Goal: Information Seeking & Learning: Learn about a topic

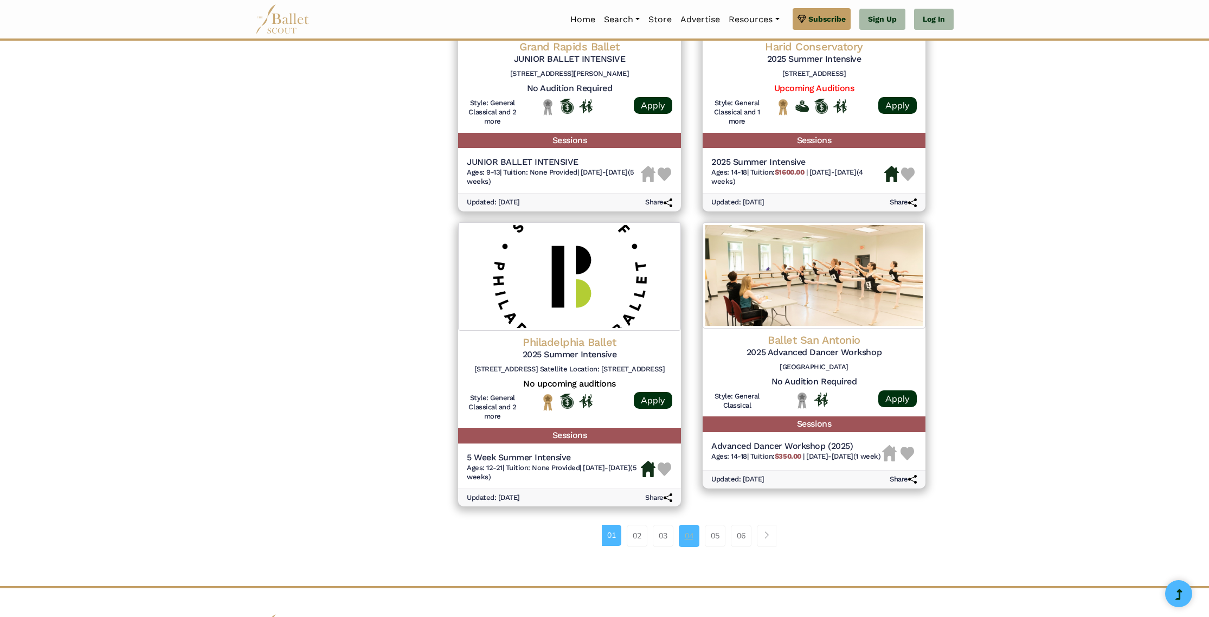
scroll to position [1238, 0]
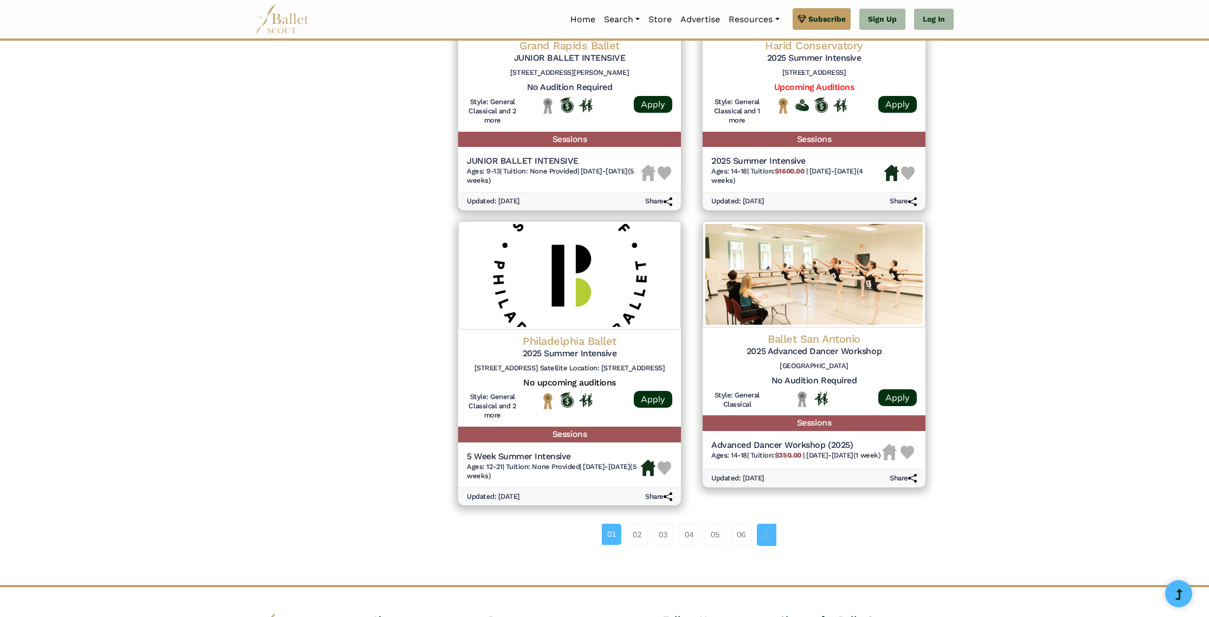
click at [763, 538] on link "Page navigation example" at bounding box center [767, 535] width 20 height 22
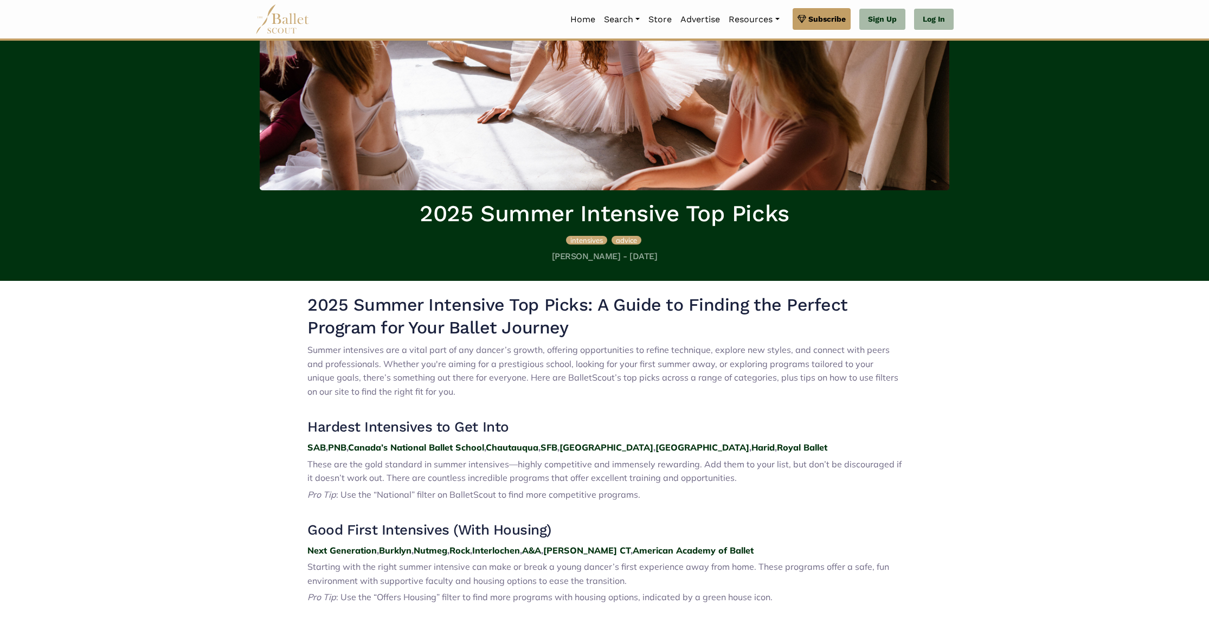
scroll to position [198, 0]
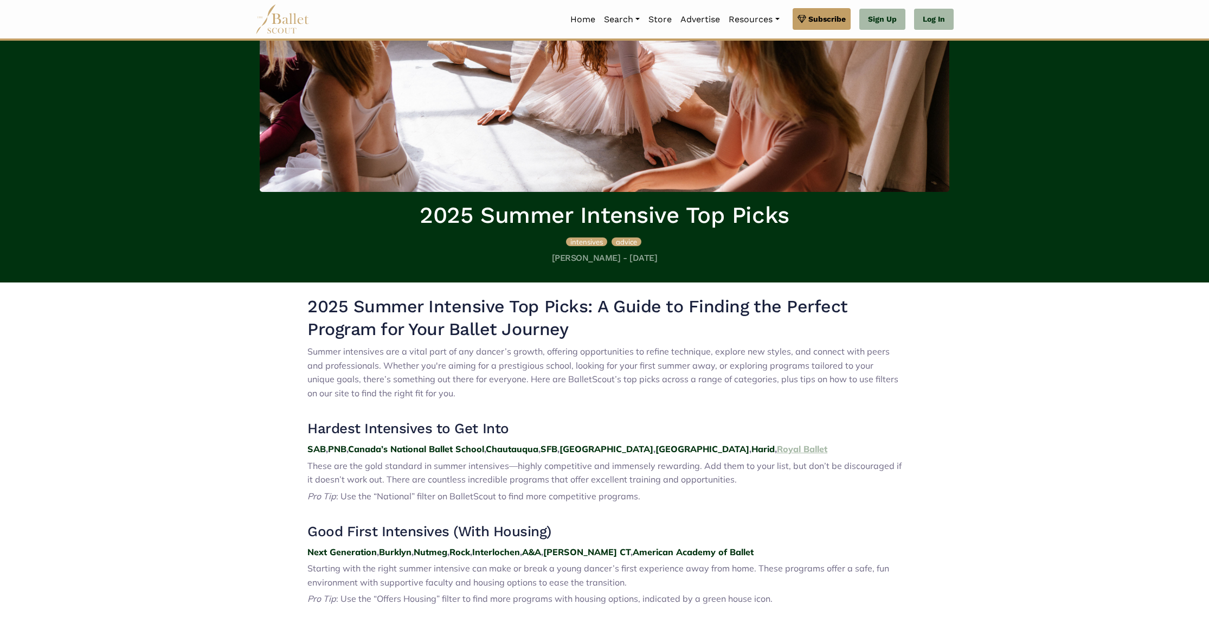
click at [777, 447] on strong "Royal Ballet" at bounding box center [802, 449] width 50 height 11
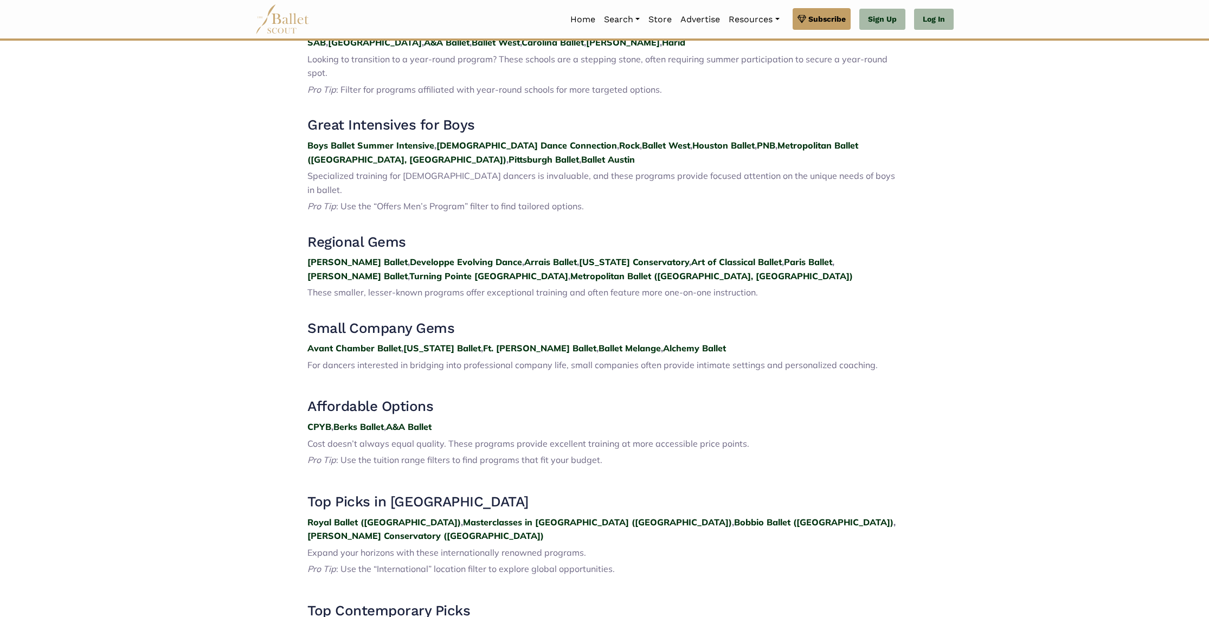
scroll to position [1104, 0]
click at [411, 420] on strong "A&A Ballet" at bounding box center [409, 425] width 46 height 11
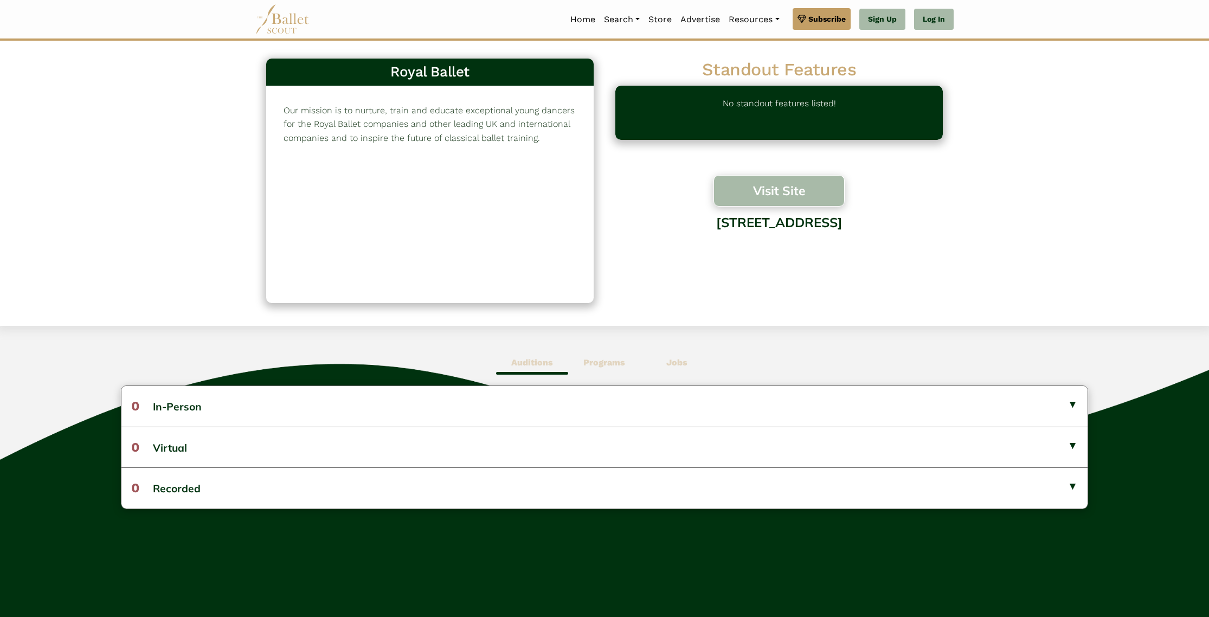
click at [791, 197] on button "Visit Site" at bounding box center [779, 190] width 131 height 31
click at [735, 187] on button "Visit Site" at bounding box center [779, 190] width 131 height 31
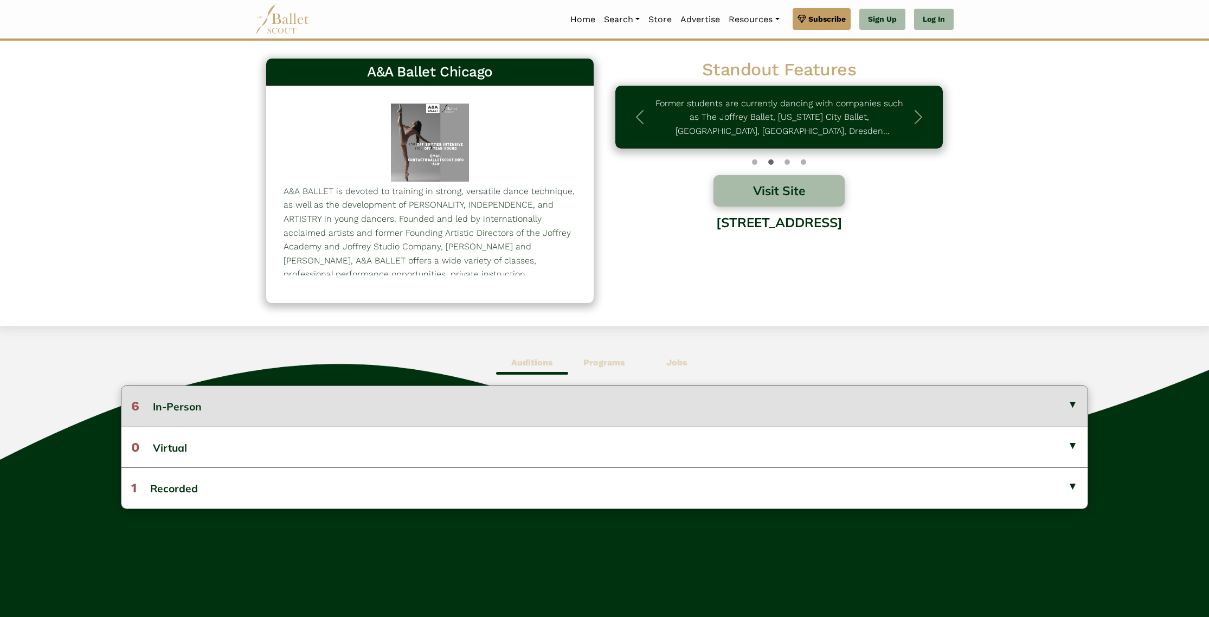
click at [411, 409] on button "6 In-Person" at bounding box center [604, 406] width 966 height 40
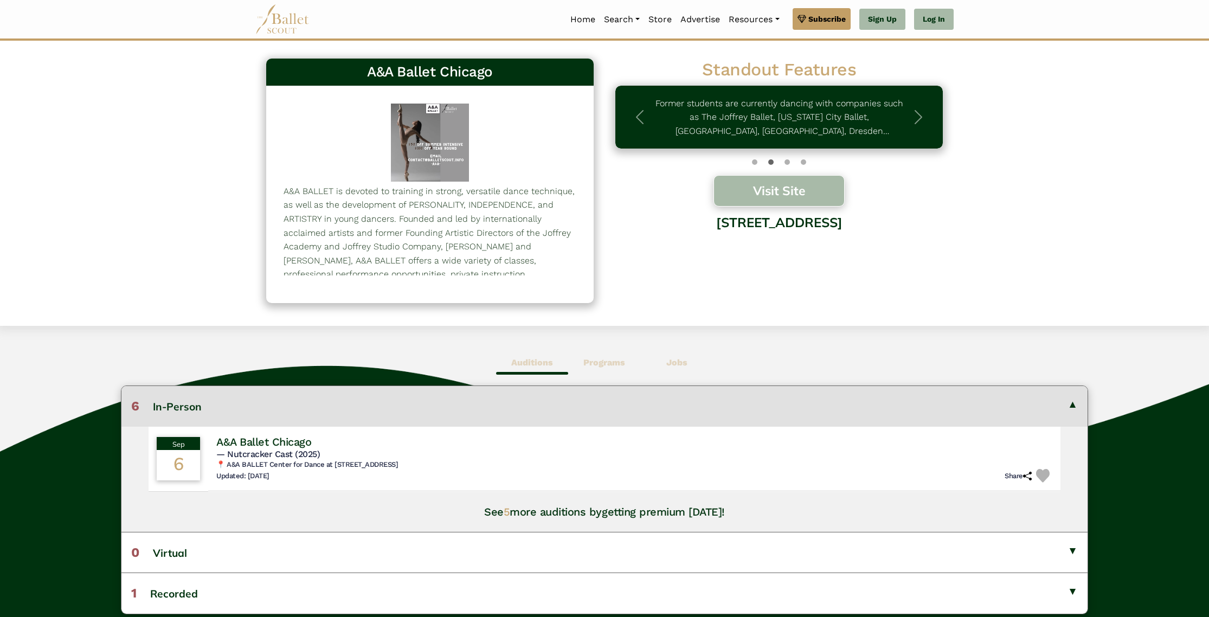
click at [759, 201] on button "Visit Site" at bounding box center [779, 190] width 131 height 31
